Goal: Transaction & Acquisition: Register for event/course

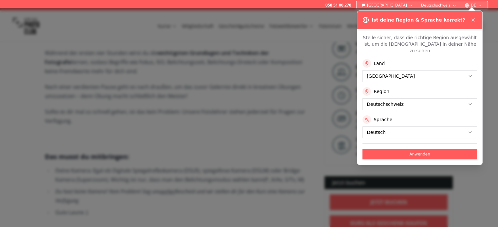
scroll to position [295, 0]
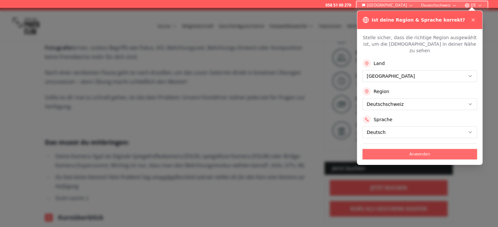
click at [419, 149] on button "Anwenden" at bounding box center [419, 154] width 115 height 10
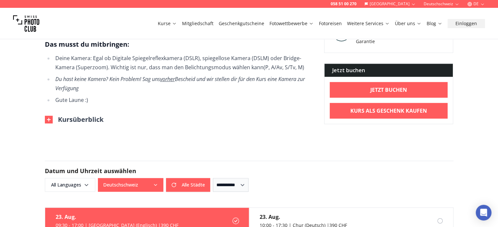
scroll to position [458, 0]
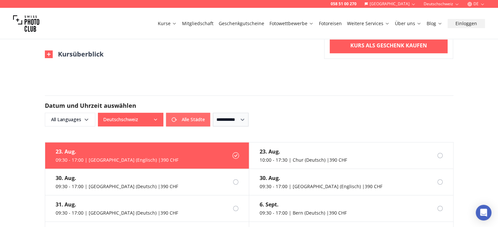
click at [191, 113] on button "Alle Städte" at bounding box center [188, 120] width 44 height 14
click at [191, 113] on div "Alle Städte Alle Städte" at bounding box center [154, 120] width 112 height 14
click at [154, 115] on button "Alle Städte" at bounding box center [130, 120] width 65 height 14
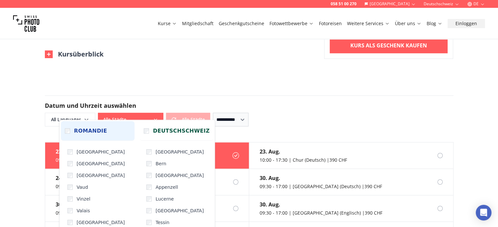
click at [95, 132] on span "Romandie" at bounding box center [90, 131] width 33 height 8
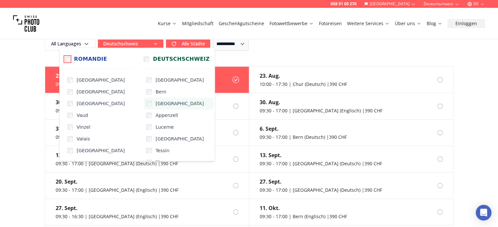
scroll to position [524, 0]
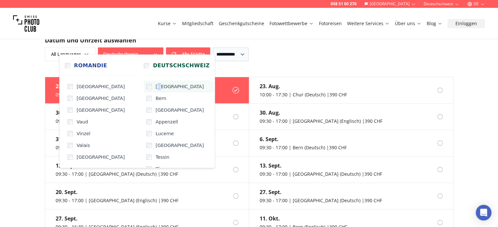
click at [155, 89] on span "[GEOGRAPHIC_DATA]" at bounding box center [179, 86] width 48 height 7
click at [155, 99] on span "Bern" at bounding box center [160, 98] width 11 height 7
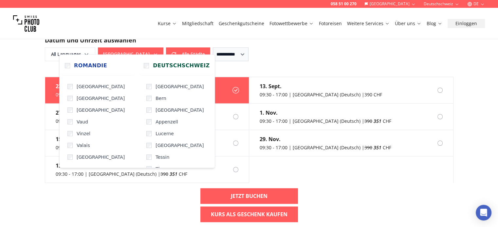
click at [482, 146] on div "058 51 00 270 Schweiz Deutschschweiz DE Kurse Mitgliedschaft Geschenkgutscheine…" at bounding box center [249, 133] width 498 height 1314
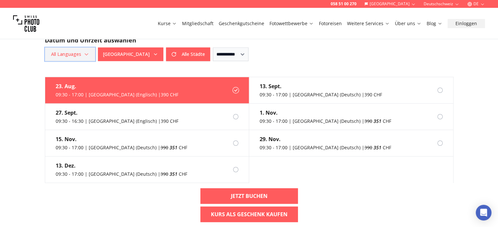
click at [63, 48] on span "All Languages" at bounding box center [70, 54] width 48 height 12
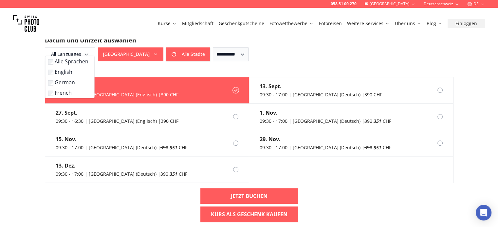
click at [57, 82] on label "German" at bounding box center [68, 82] width 41 height 8
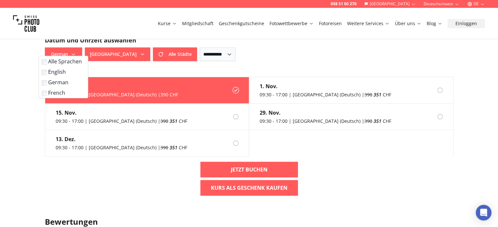
click at [17, 121] on div "058 51 00 270 Schweiz Deutschschweiz DE Kurse Mitgliedschaft Geschenkgutscheine…" at bounding box center [249, 120] width 498 height 1288
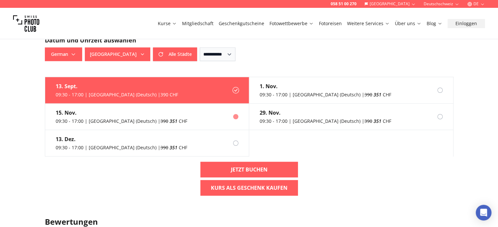
click at [97, 109] on div "15. Nov." at bounding box center [122, 113] width 132 height 8
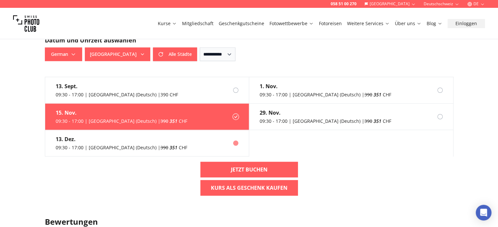
click at [174, 130] on label "[DATE] 09:30 - 17:00 | [GEOGRAPHIC_DATA] (Deutsch) | 390 351 CHF" at bounding box center [147, 143] width 204 height 27
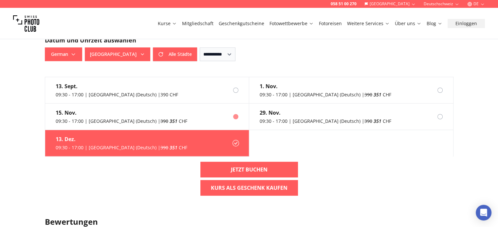
click at [174, 113] on label "[DATE] 09:30 - 17:00 | [GEOGRAPHIC_DATA] (Deutsch) | 390 351 CHF" at bounding box center [147, 117] width 204 height 27
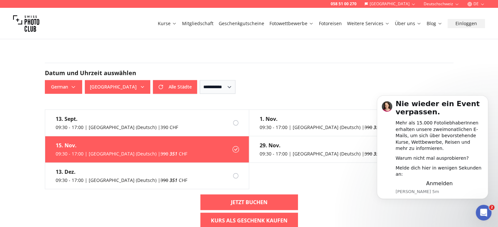
scroll to position [0, 0]
